Goal: Check status: Check status

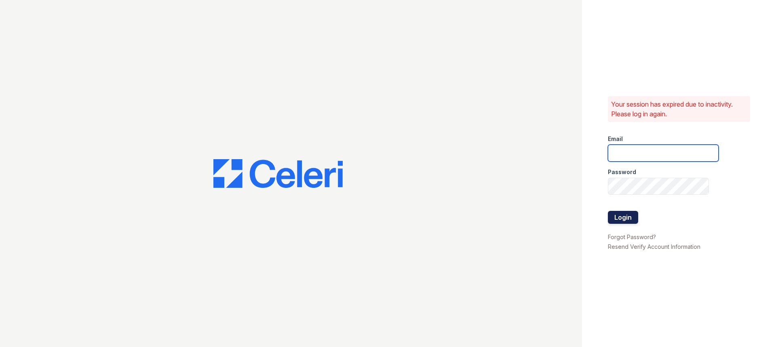
type input "33ninety.leasing2@ghancooper.com"
click at [630, 222] on button "Login" at bounding box center [623, 217] width 30 height 13
type input "33ninety.leasing2@ghancooper.com"
click at [621, 218] on button "Login" at bounding box center [623, 217] width 30 height 13
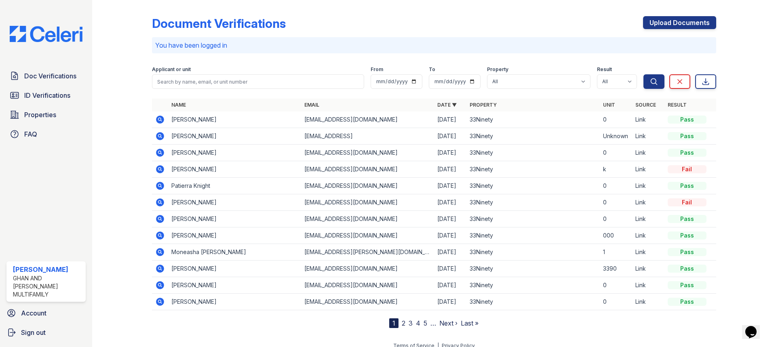
click at [159, 120] on icon at bounding box center [160, 120] width 10 height 10
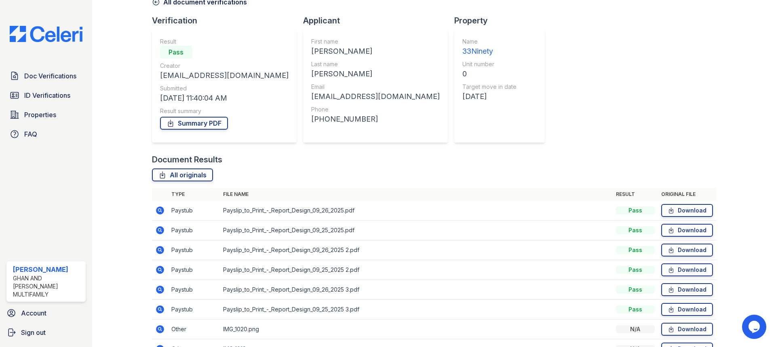
scroll to position [112, 0]
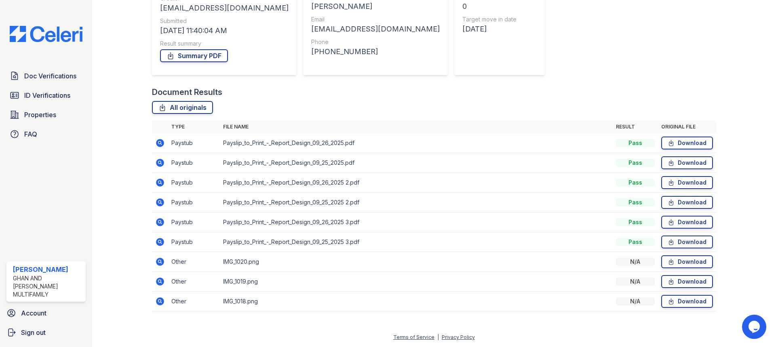
click at [161, 259] on icon at bounding box center [160, 262] width 8 height 8
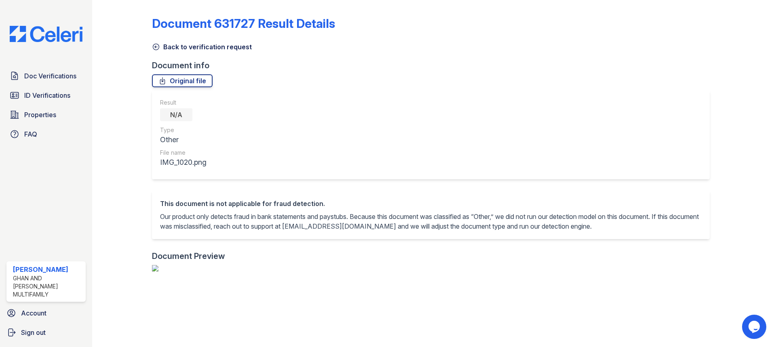
click at [158, 46] on icon at bounding box center [156, 47] width 6 height 6
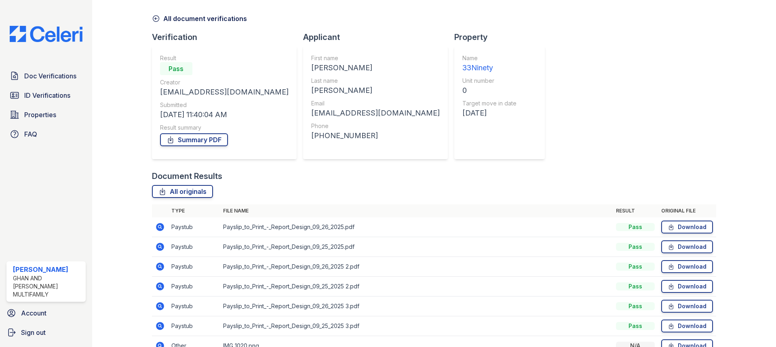
scroll to position [112, 0]
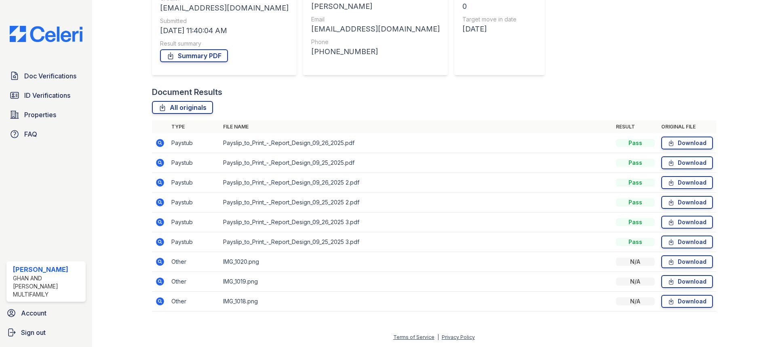
click at [160, 260] on icon at bounding box center [160, 262] width 10 height 10
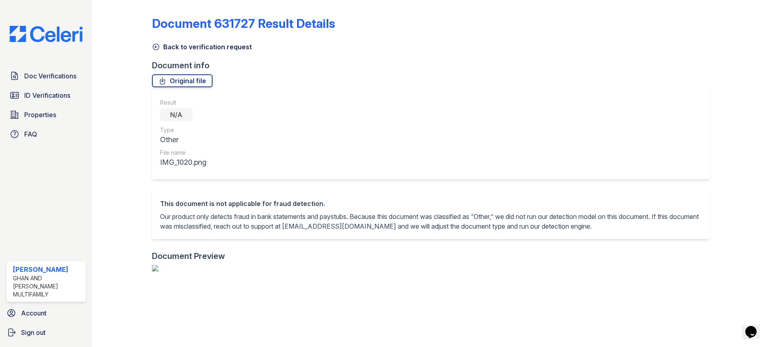
click at [157, 48] on icon at bounding box center [156, 47] width 8 height 8
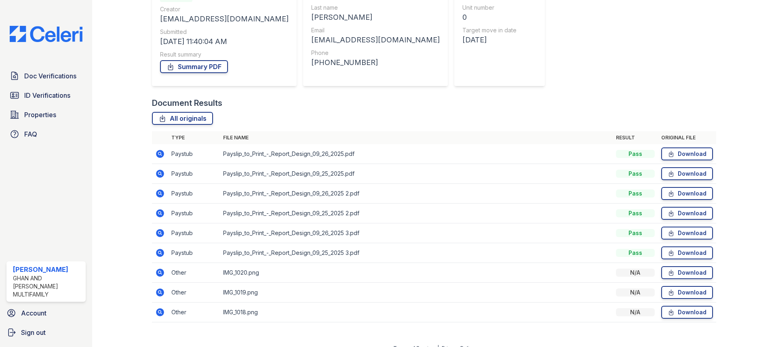
scroll to position [112, 0]
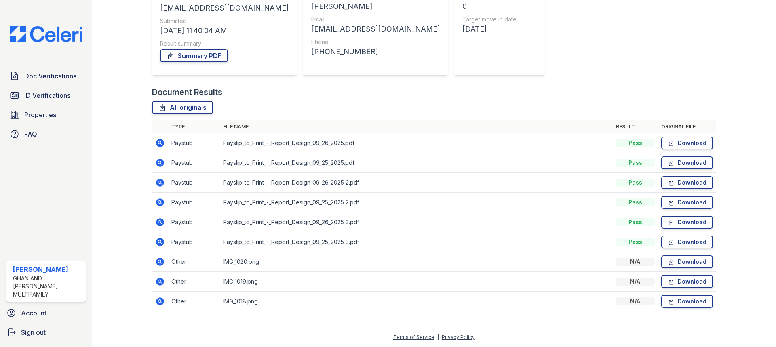
click at [158, 299] on icon at bounding box center [160, 302] width 8 height 8
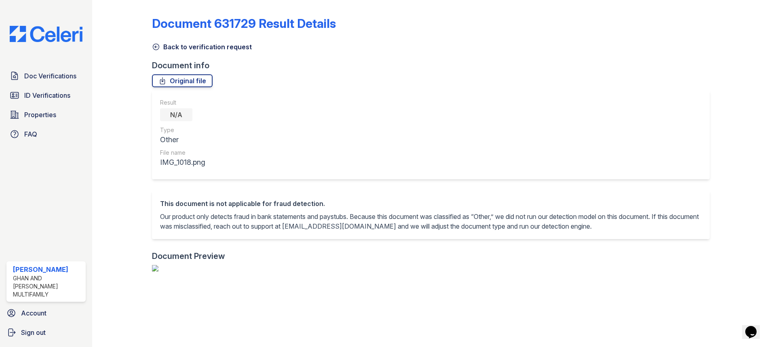
click at [155, 46] on icon at bounding box center [156, 47] width 8 height 8
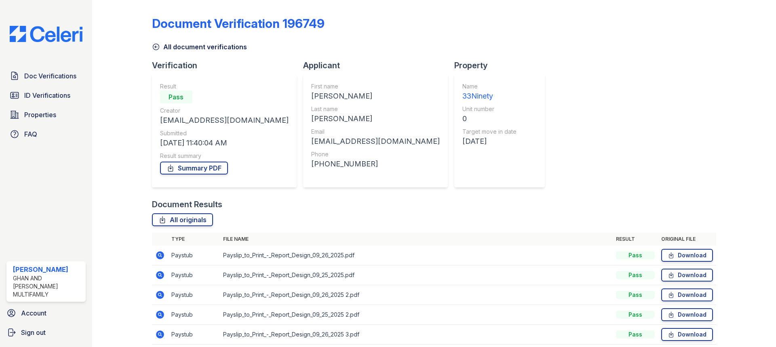
click at [161, 274] on icon at bounding box center [160, 275] width 10 height 10
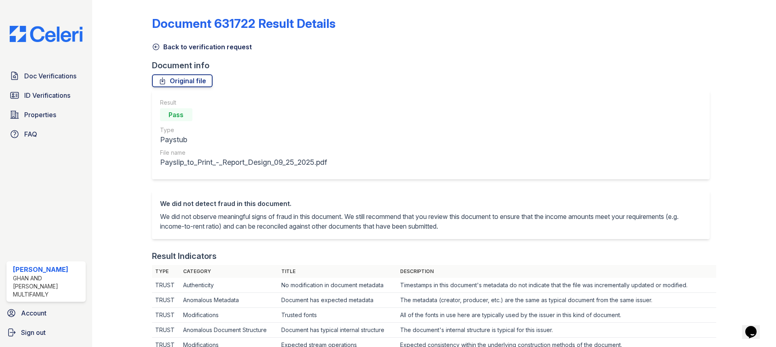
click at [154, 45] on icon at bounding box center [156, 47] width 8 height 8
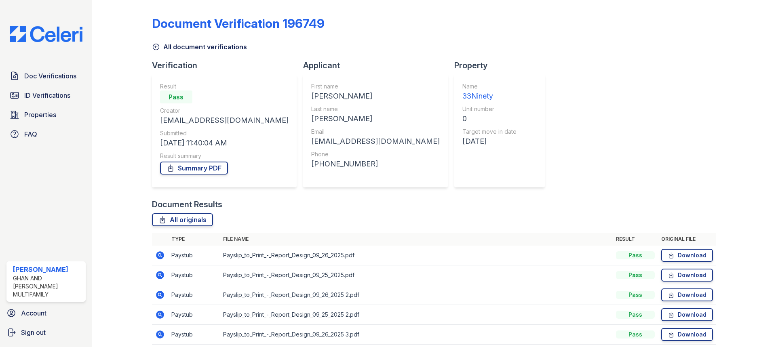
click at [152, 46] on icon at bounding box center [156, 47] width 8 height 8
